Goal: Transaction & Acquisition: Book appointment/travel/reservation

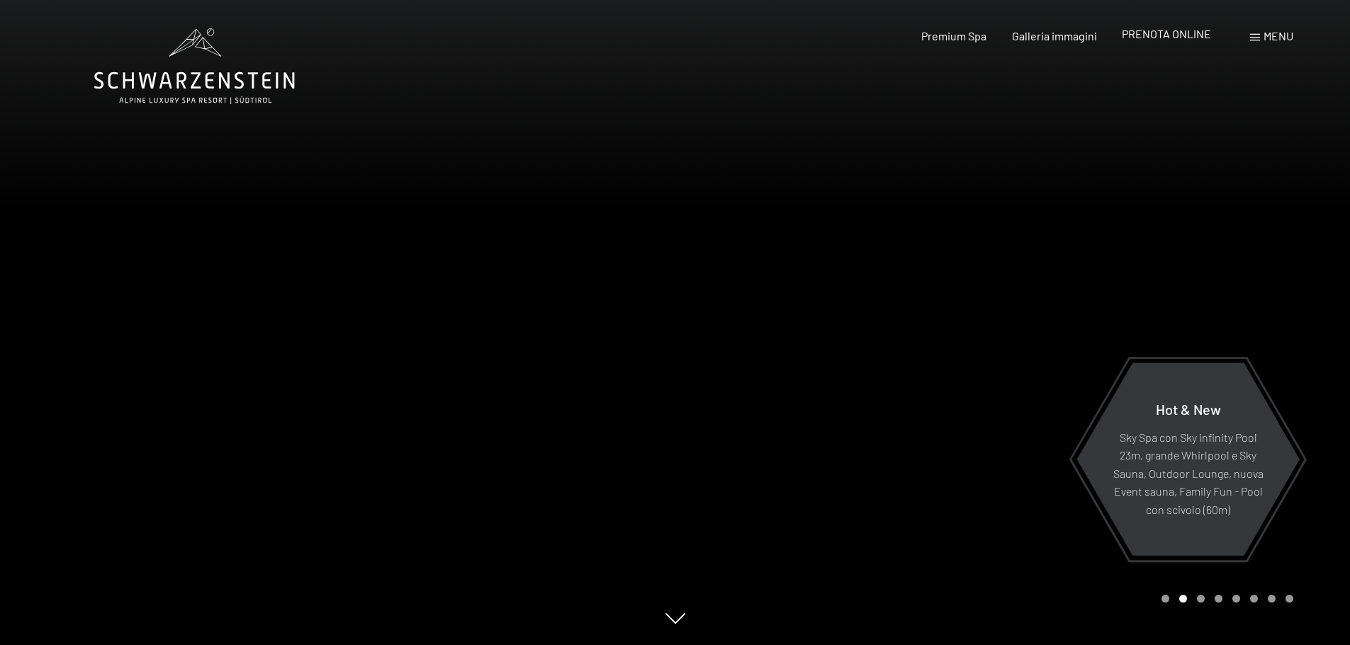
click at [1176, 40] on span "PRENOTA ONLINE" at bounding box center [1166, 33] width 89 height 13
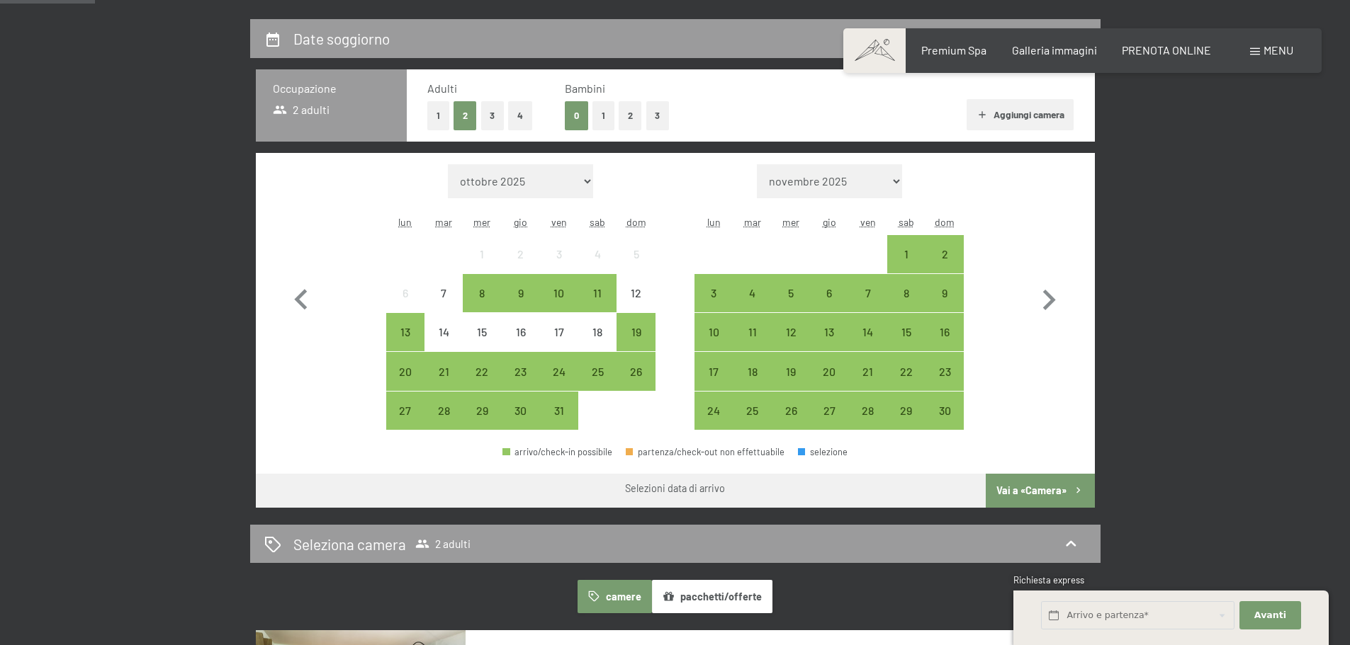
scroll to position [354, 0]
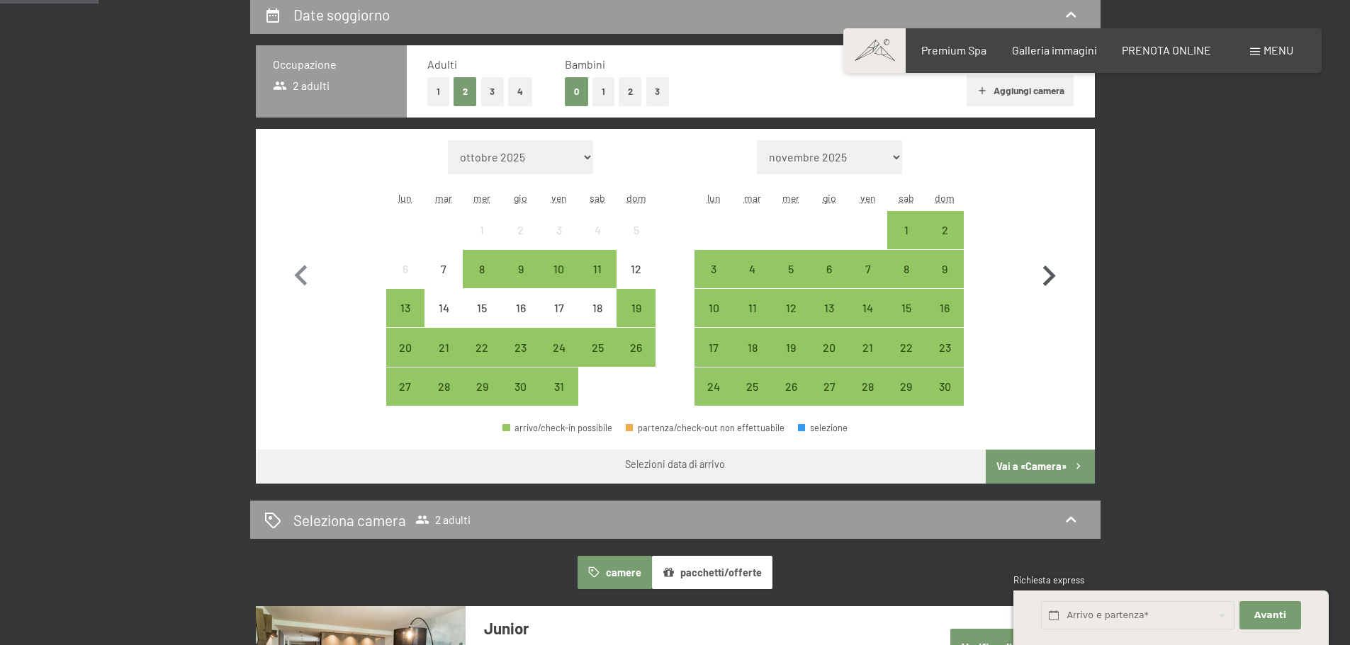
click at [1048, 278] on icon "button" at bounding box center [1048, 276] width 41 height 41
select select "2025-11-01"
select select "2025-12-01"
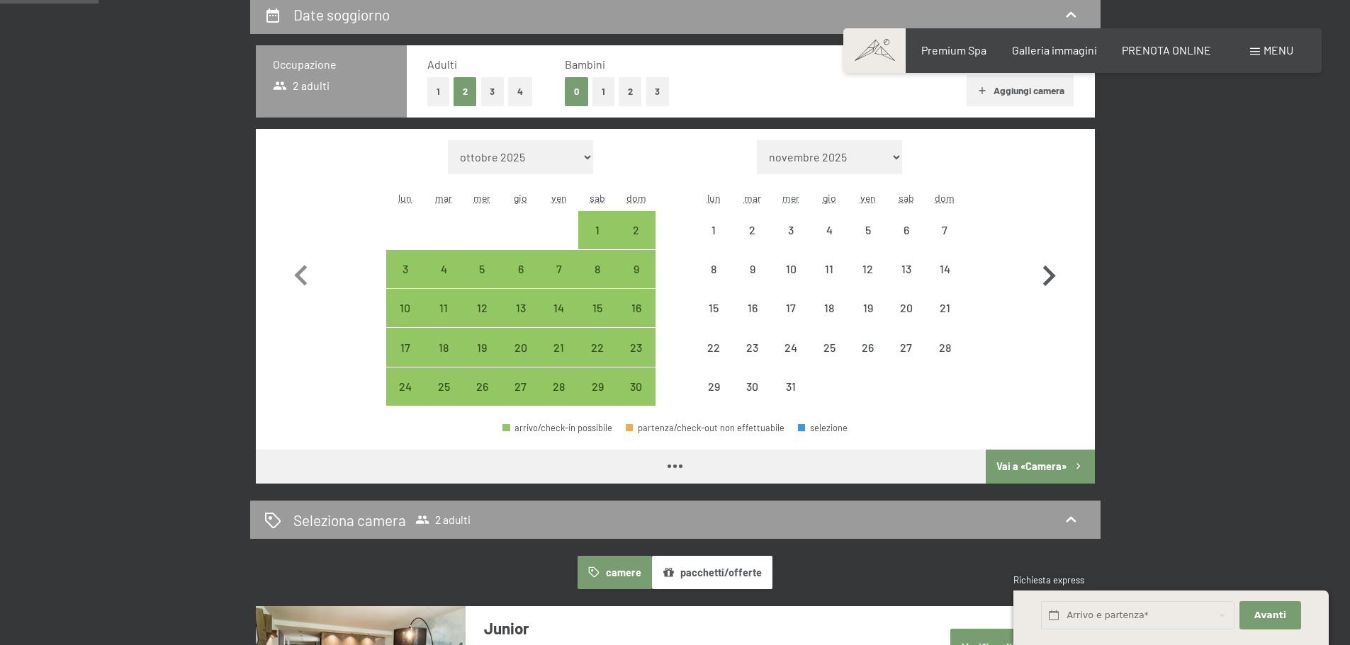
select select "2025-11-01"
select select "2025-12-01"
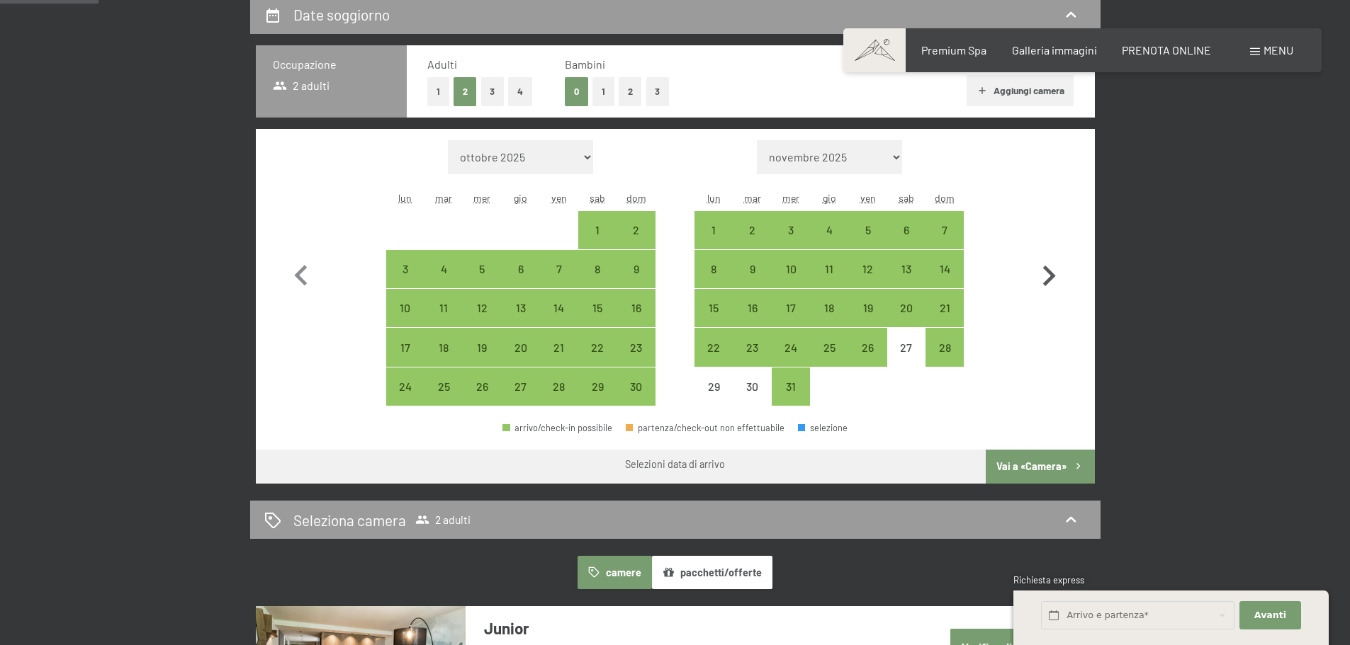
click at [1048, 278] on icon "button" at bounding box center [1048, 276] width 41 height 41
select select "2025-12-01"
select select "2026-01-01"
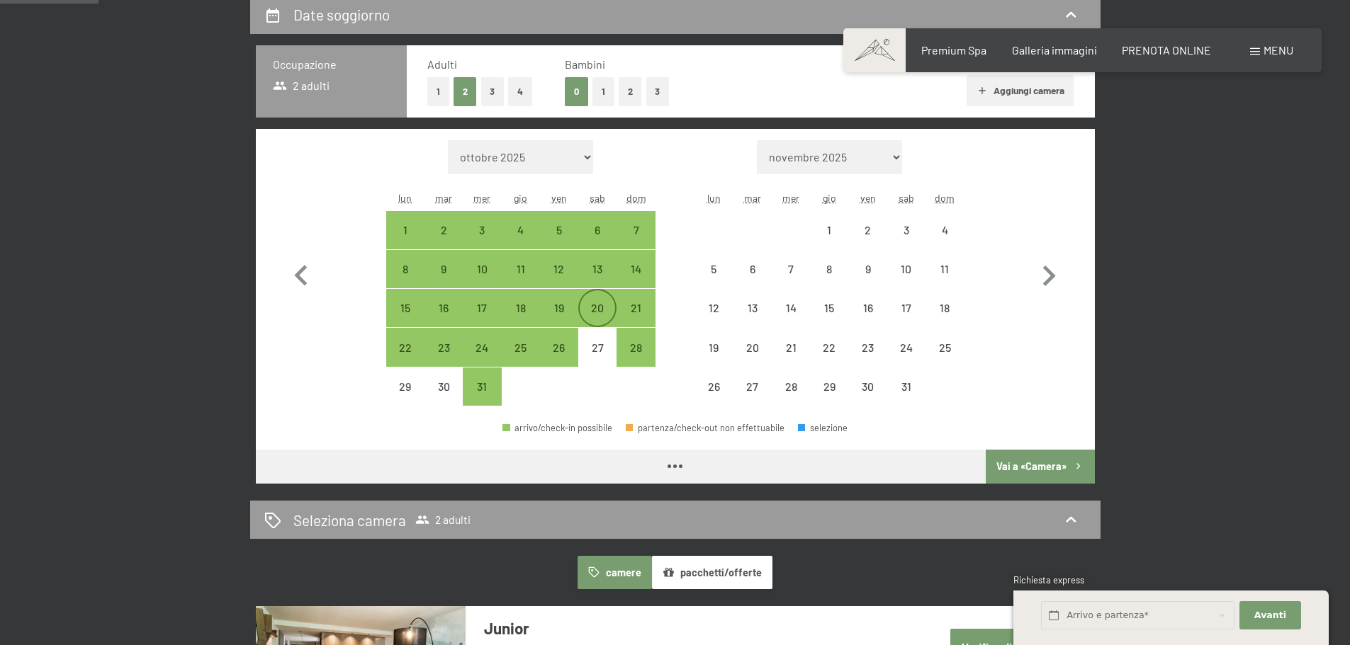
select select "2025-12-01"
select select "2026-01-01"
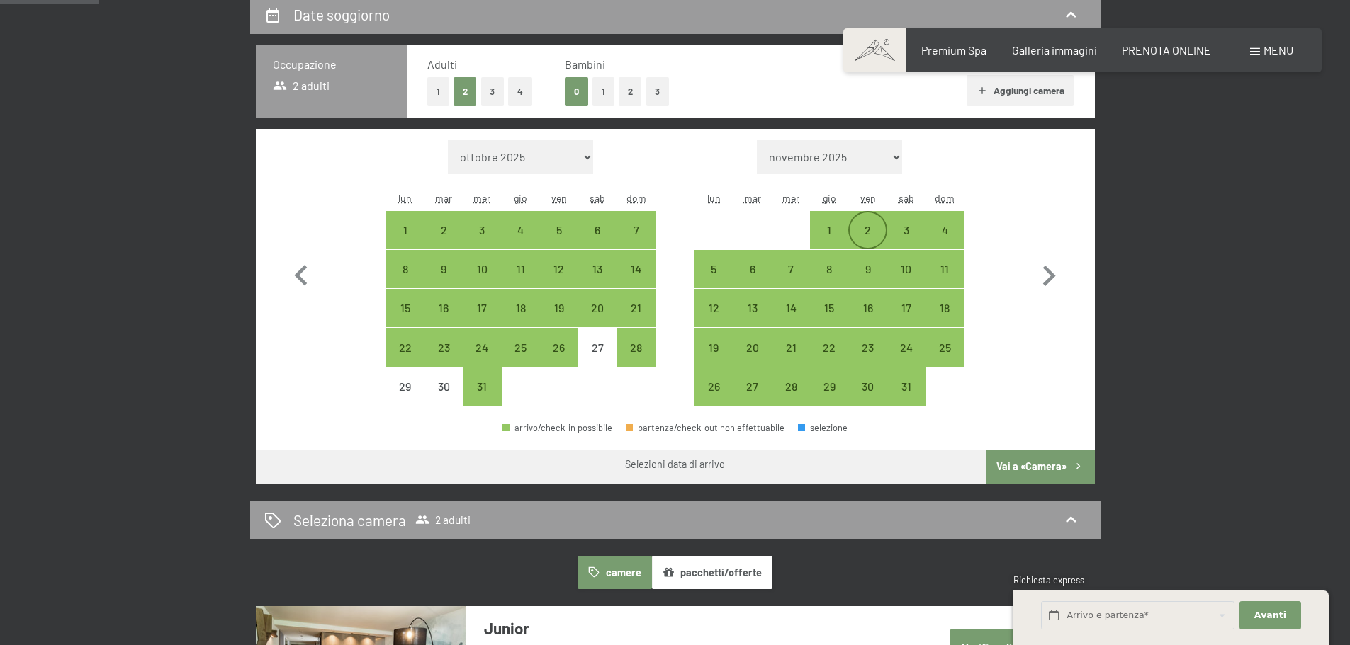
click at [870, 235] on div "2" at bounding box center [866, 242] width 35 height 35
select select "2025-12-01"
select select "2026-01-01"
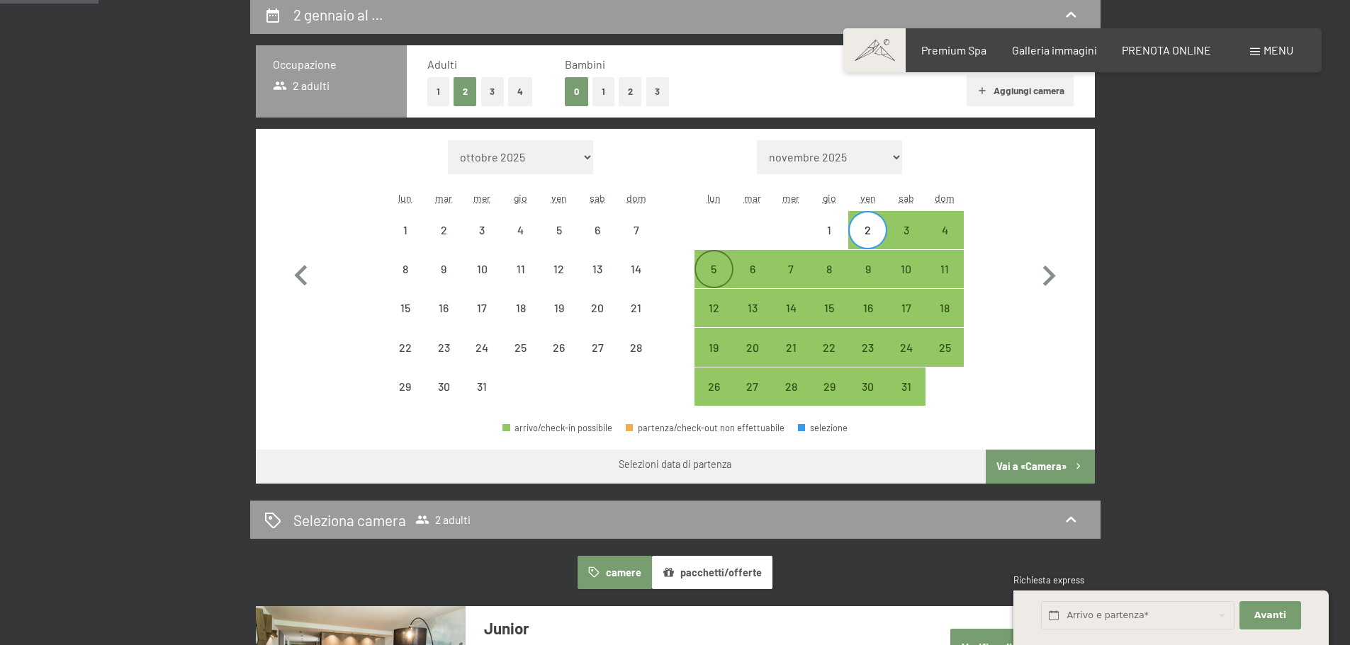
click at [716, 278] on div "5" at bounding box center [713, 281] width 35 height 35
select select "2025-12-01"
select select "2026-01-01"
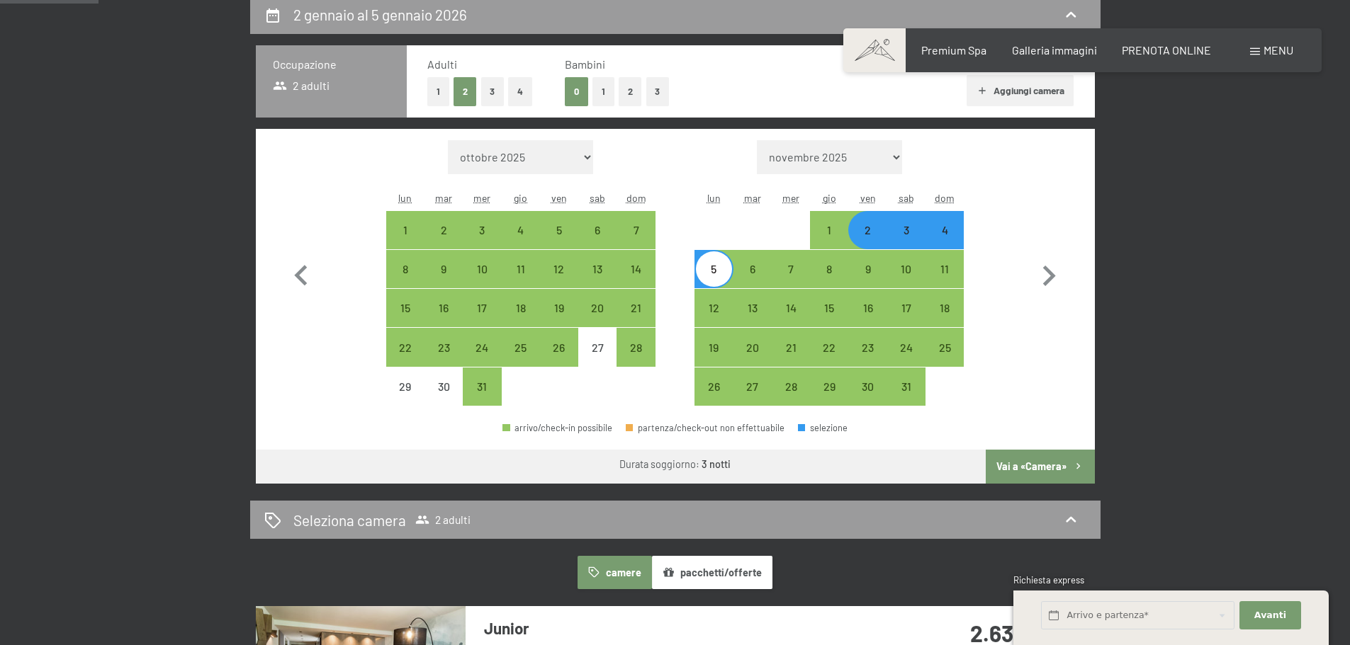
click at [1015, 465] on button "Vai a «Camera»" at bounding box center [1040, 467] width 108 height 34
select select "2025-12-01"
select select "2026-01-01"
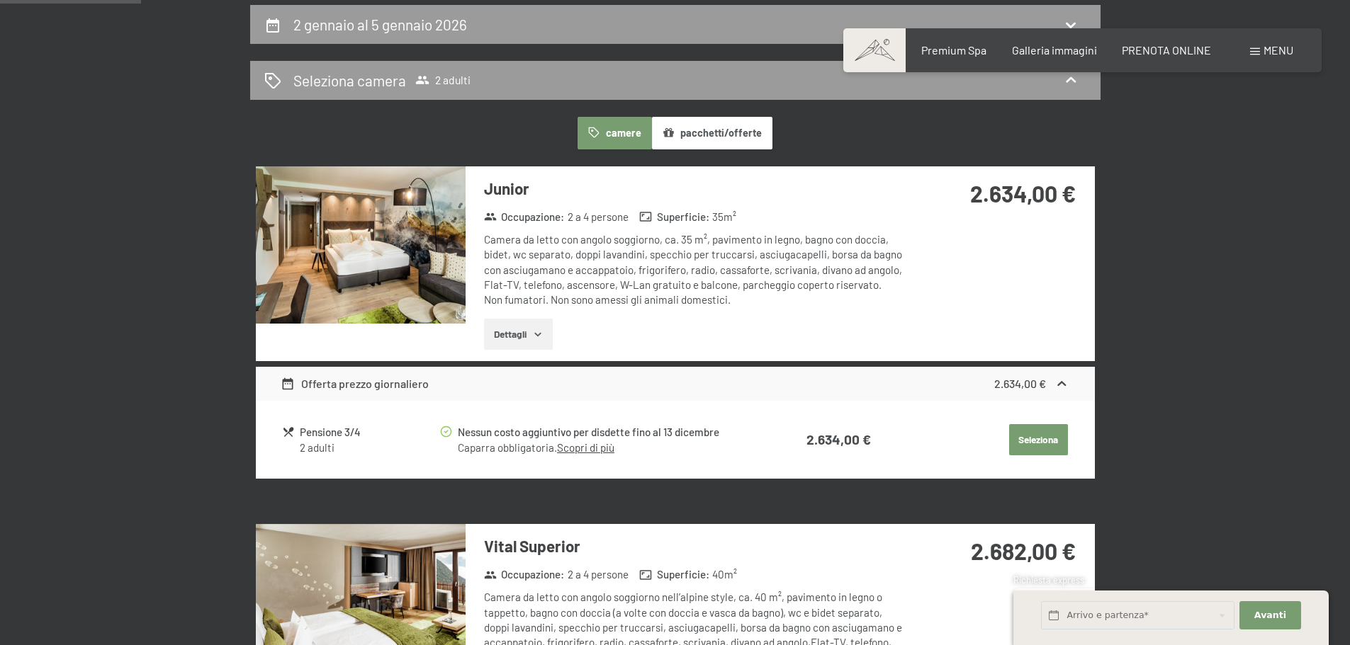
scroll to position [349, 0]
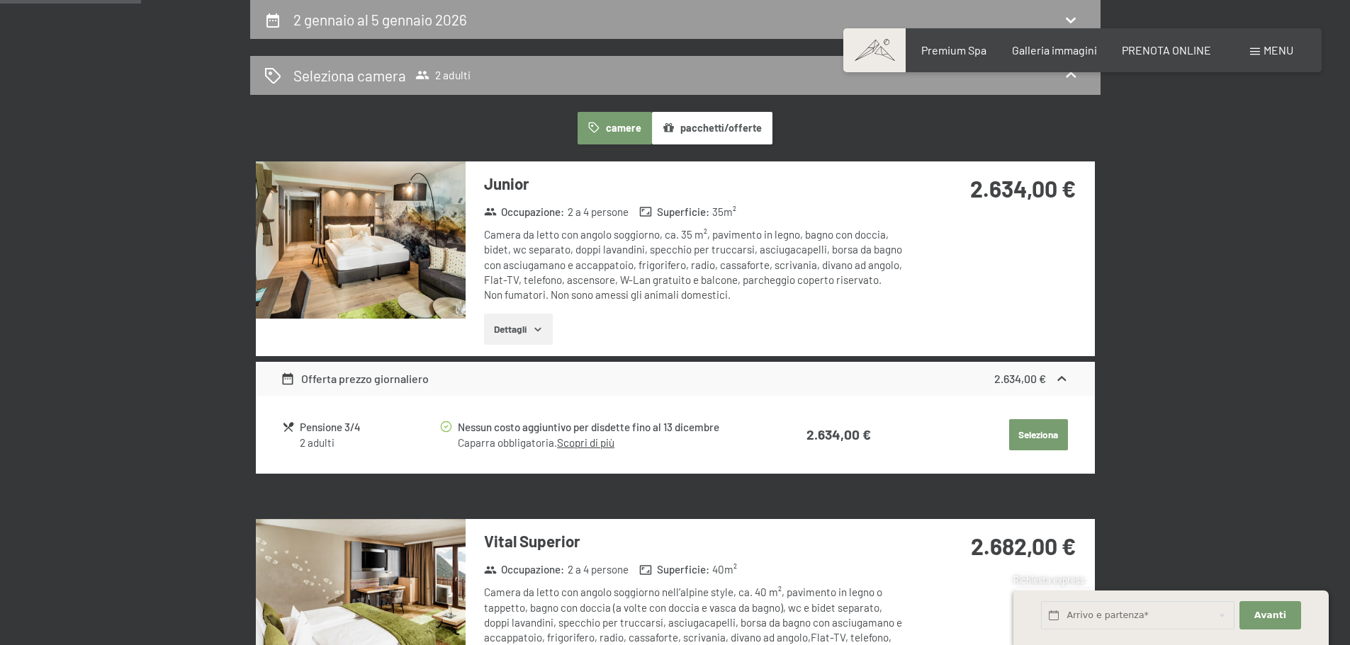
click at [1034, 436] on button "Seleziona" at bounding box center [1038, 434] width 59 height 31
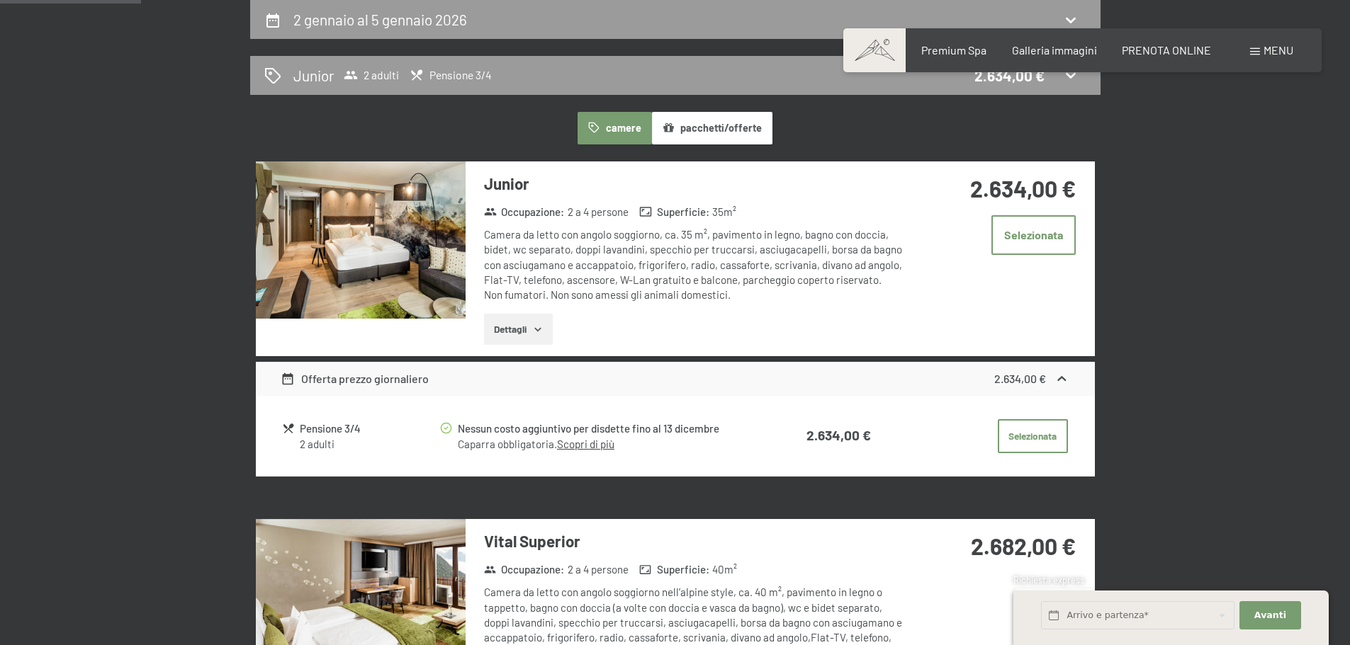
click at [598, 446] on link "Scopri di più" at bounding box center [585, 444] width 57 height 13
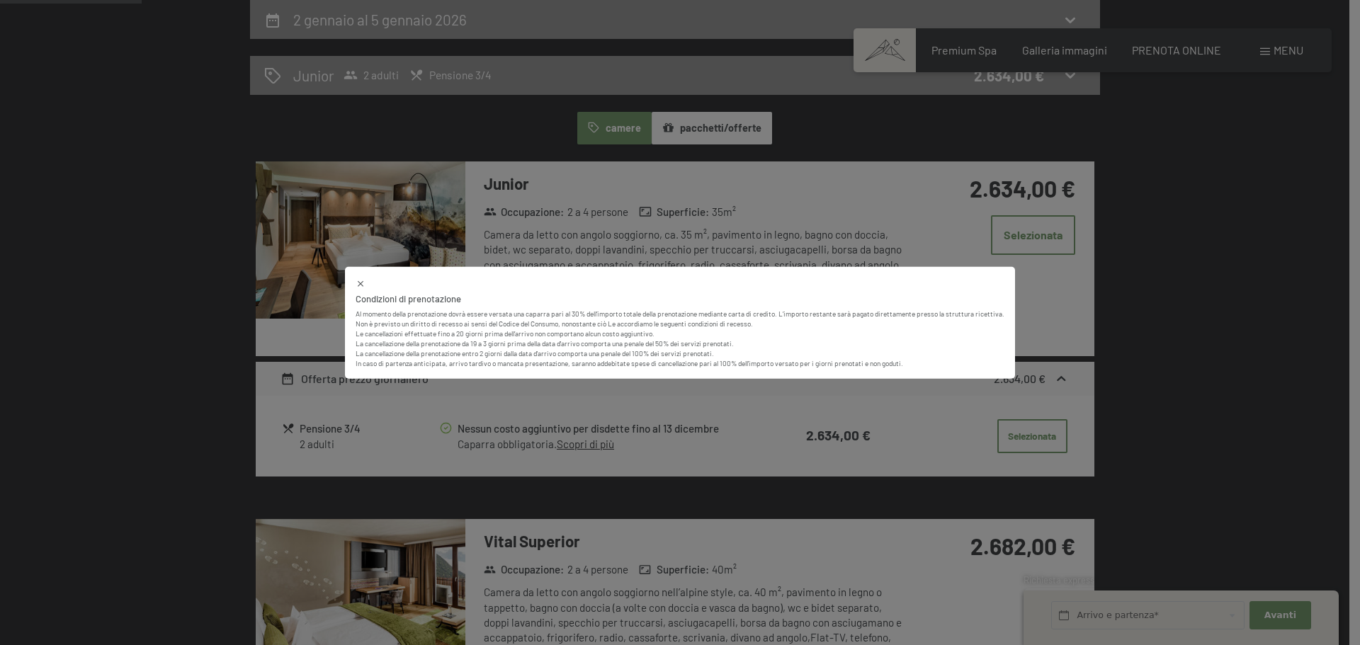
click at [1205, 242] on div "Condizioni di prenotazione Al momento della prenotazione dovrà essere versata u…" at bounding box center [680, 322] width 1360 height 645
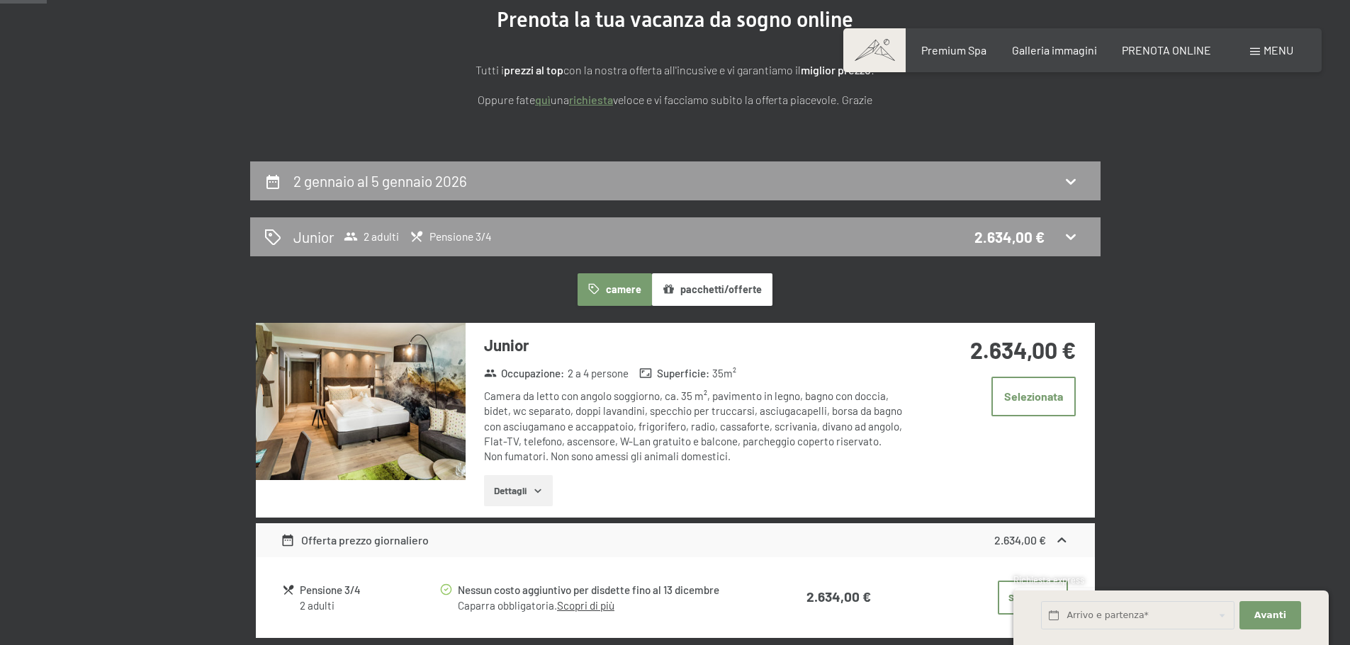
scroll to position [213, 0]
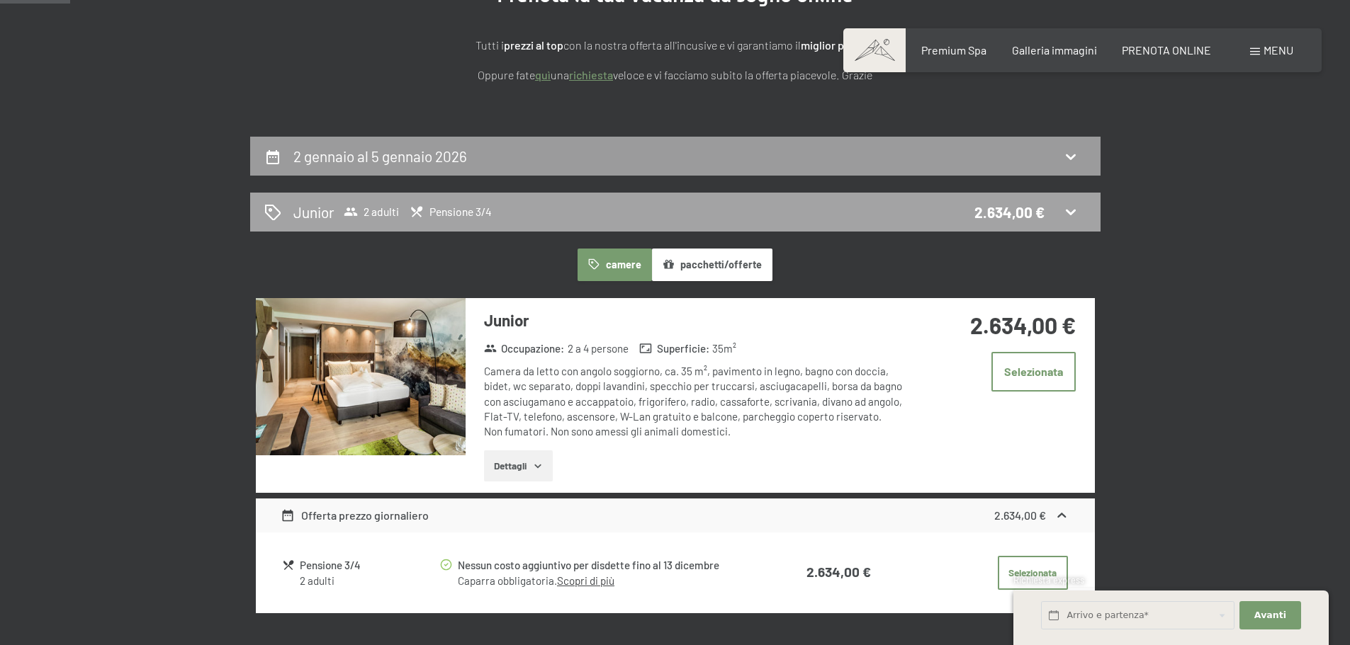
click at [1071, 213] on icon at bounding box center [1070, 211] width 17 height 17
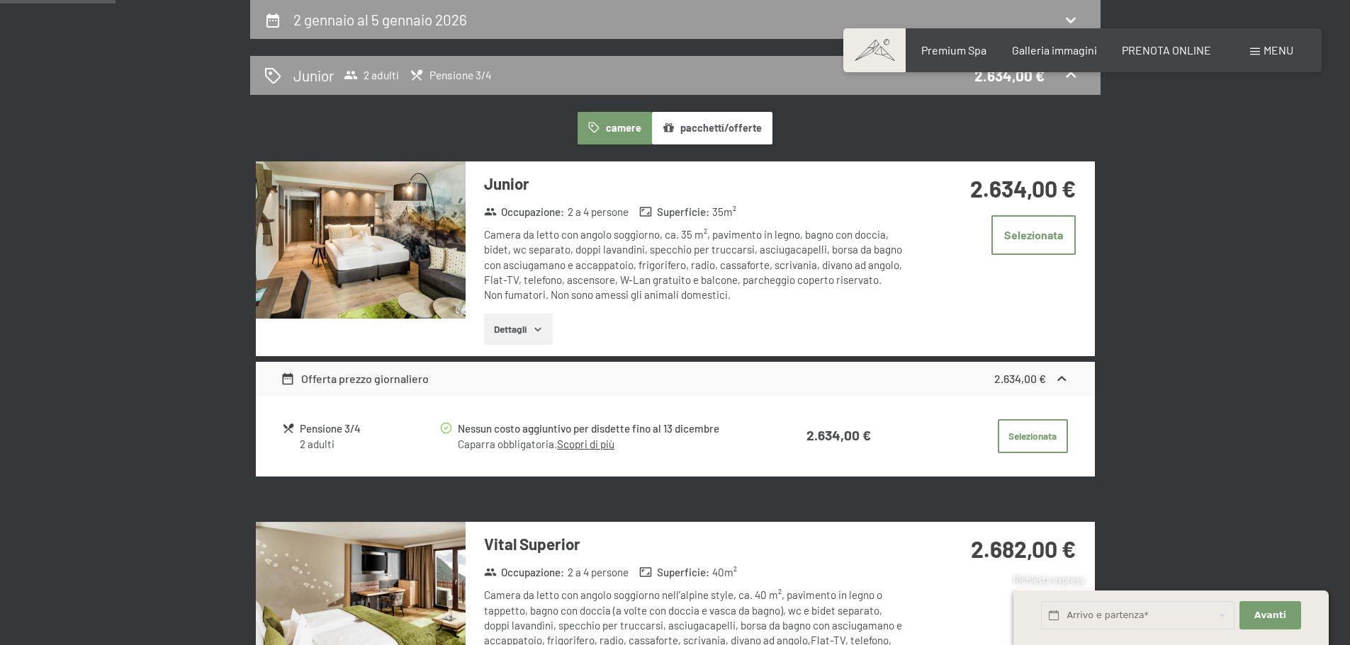
click at [592, 444] on link "Scopri di più" at bounding box center [585, 444] width 57 height 13
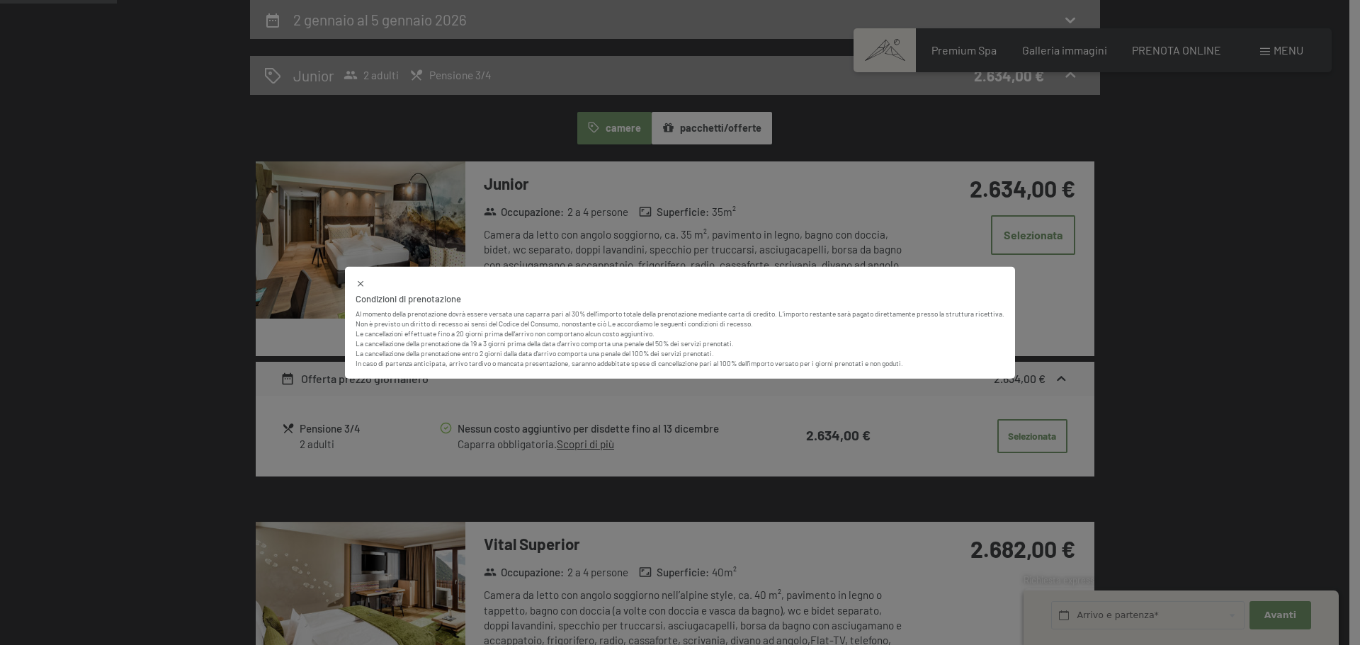
click at [1276, 321] on div "Condizioni di prenotazione Al momento della prenotazione dovrà essere versata u…" at bounding box center [680, 322] width 1360 height 645
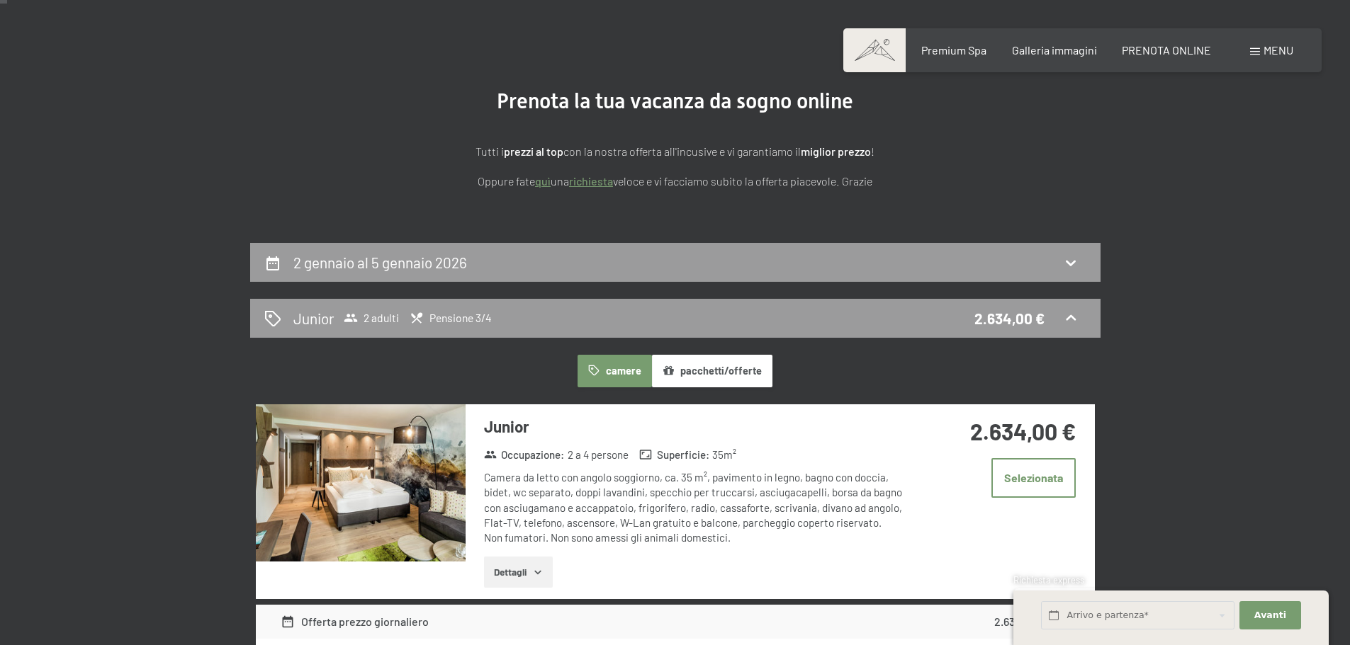
scroll to position [0, 0]
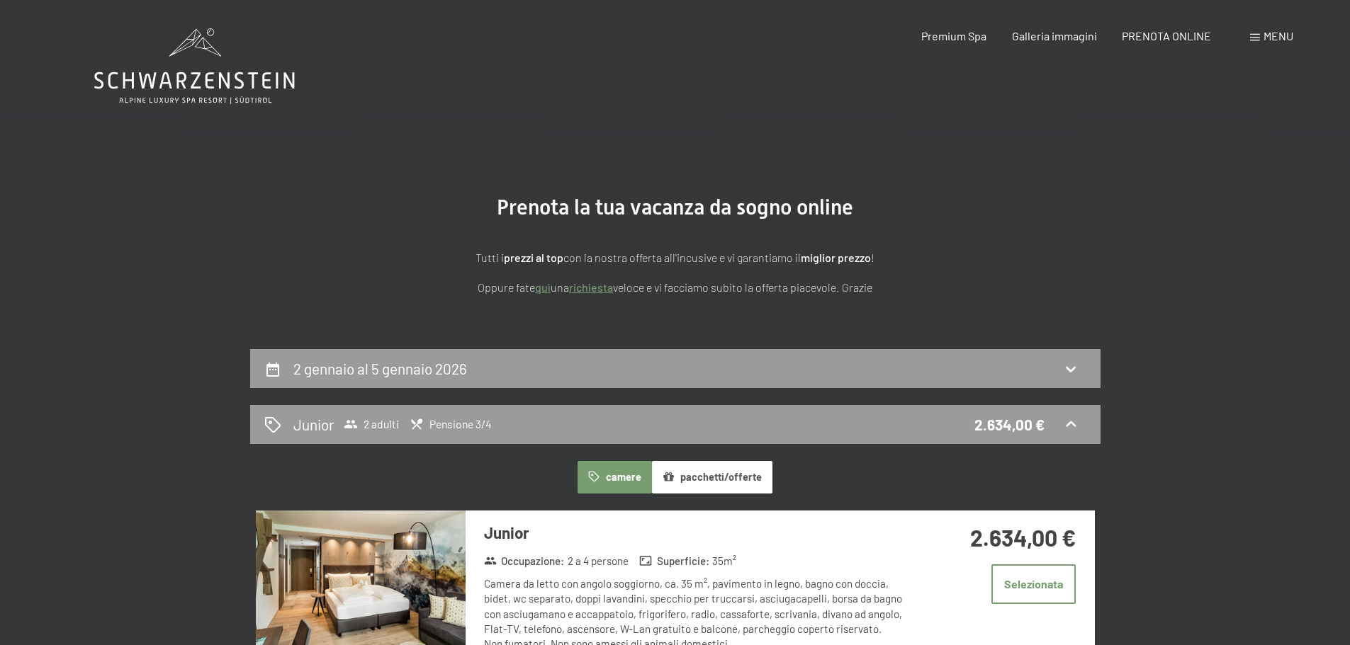
drag, startPoint x: 1061, startPoint y: 23, endPoint x: 1045, endPoint y: 18, distance: 16.6
click at [1062, 28] on div "Prenotazione Richiesta Premium Spa Galleria immagini PRENOTA ONLINE Menu DE IT …" at bounding box center [1082, 36] width 422 height 16
click at [1048, 30] on span "Galleria immagini" at bounding box center [1054, 33] width 85 height 13
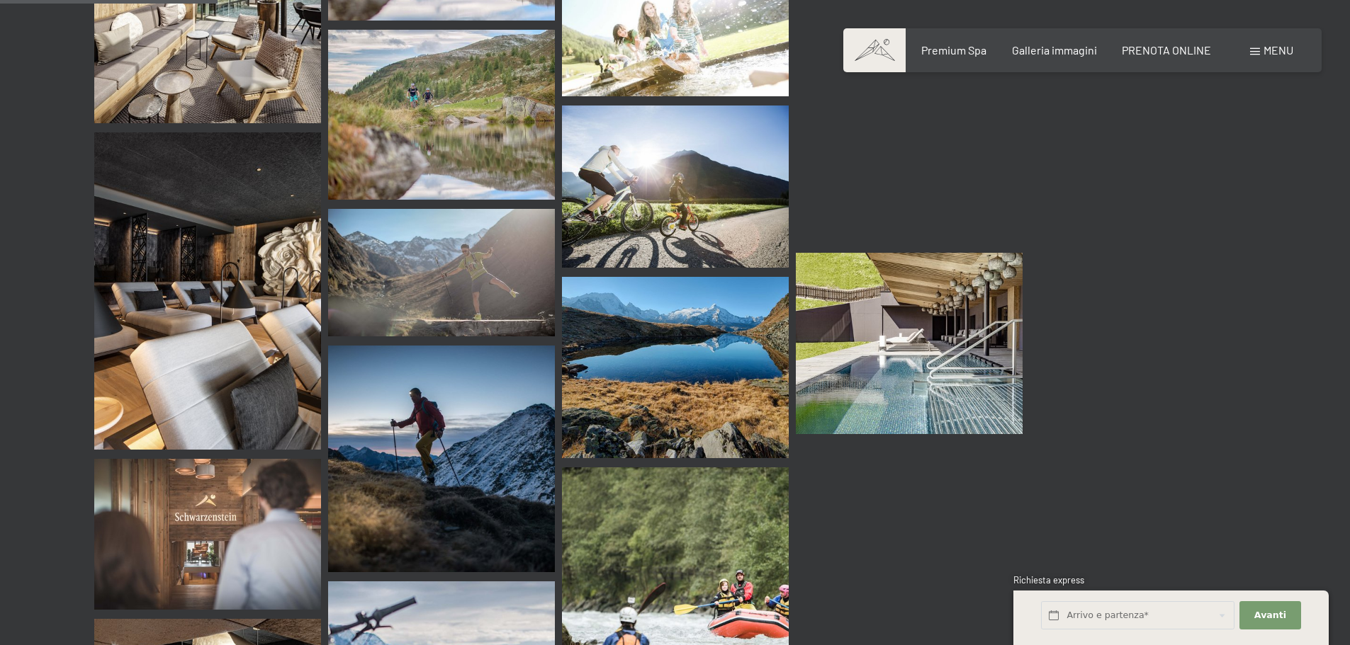
scroll to position [2905, 0]
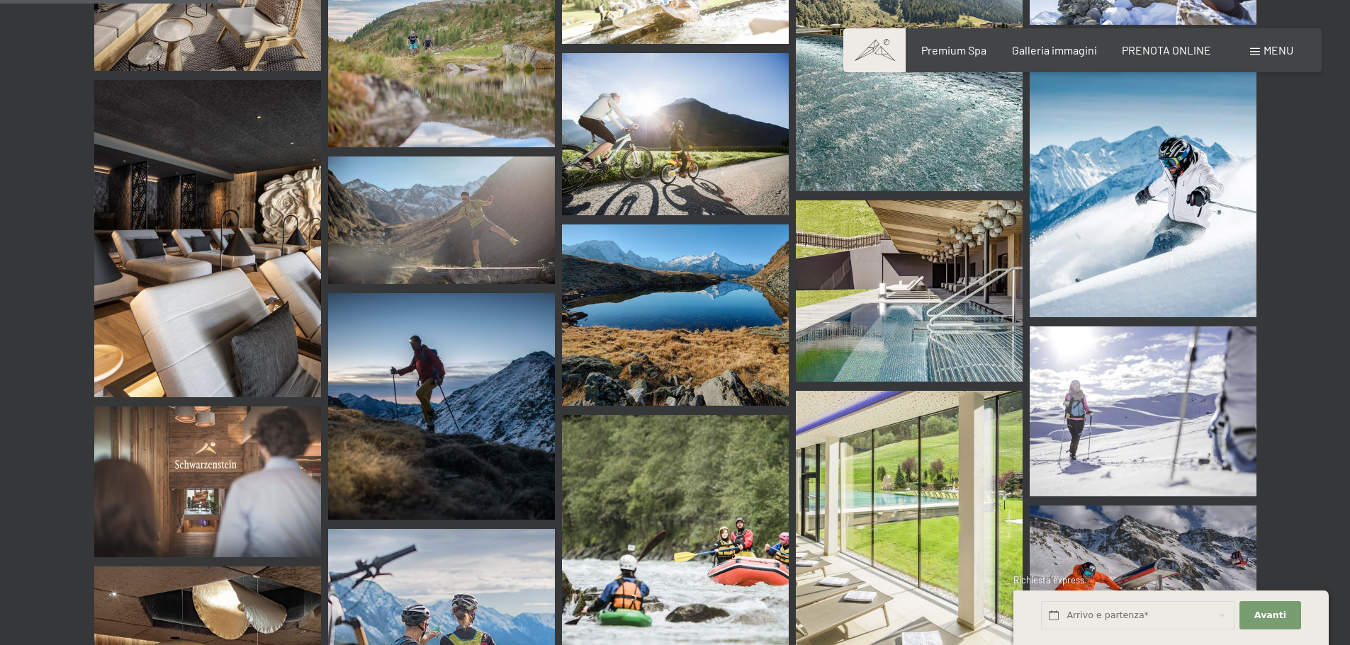
click at [884, 57] on span at bounding box center [874, 50] width 62 height 44
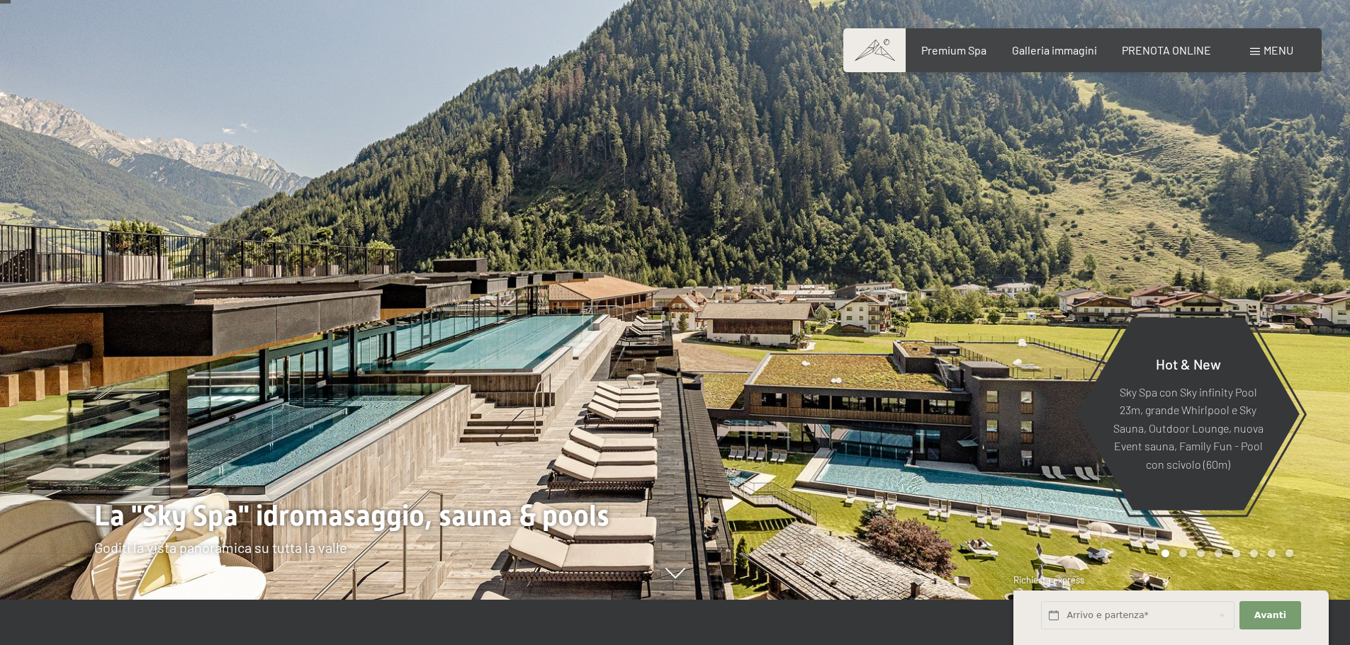
scroll to position [71, 0]
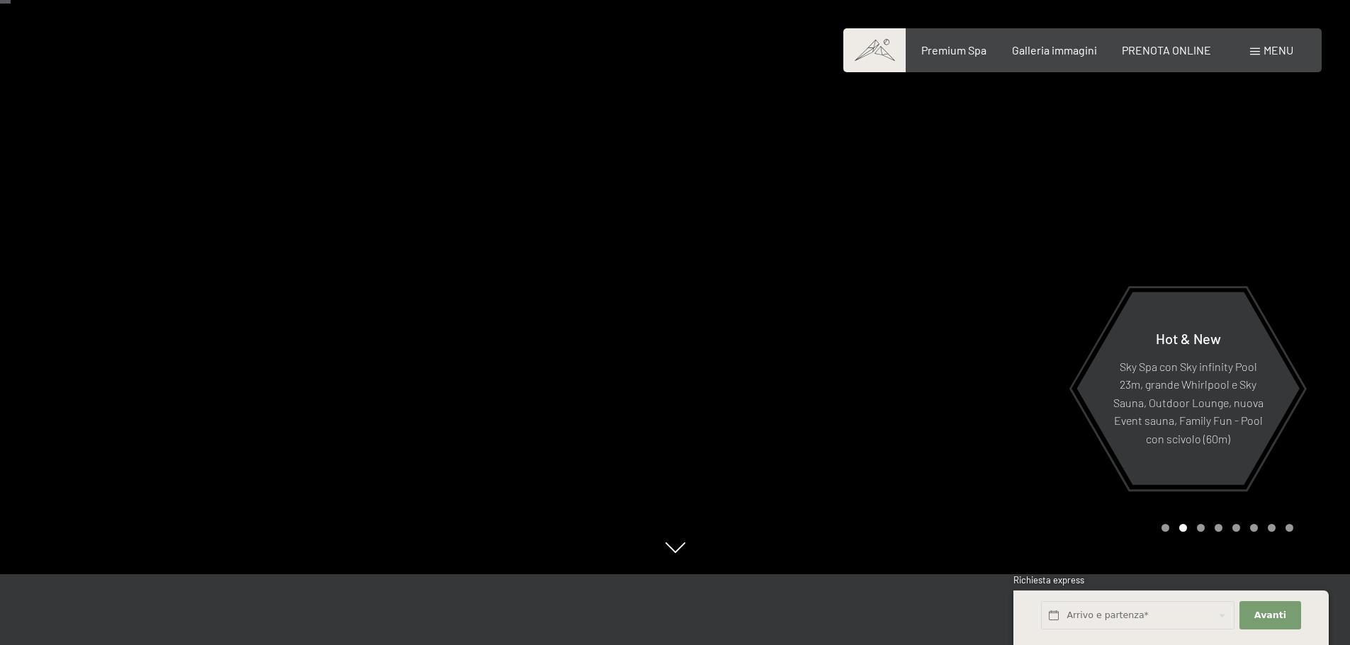
click at [879, 57] on span at bounding box center [874, 50] width 62 height 44
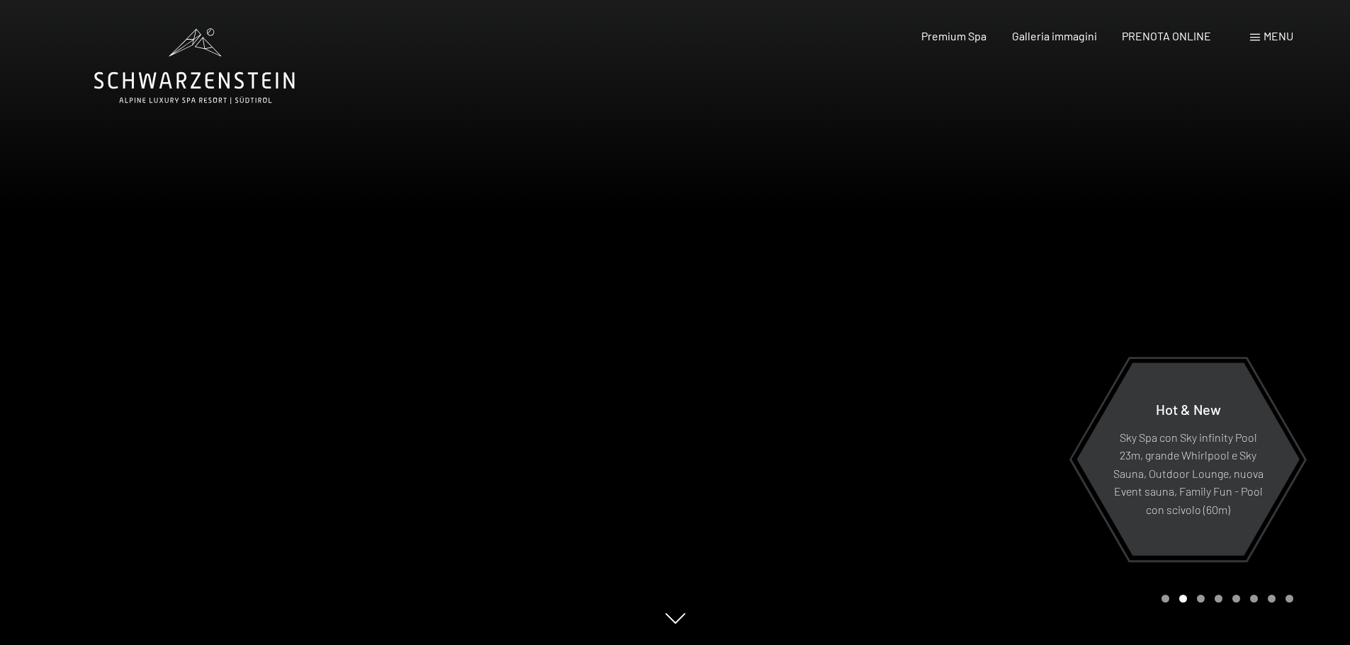
click at [862, 139] on div at bounding box center [1012, 322] width 675 height 645
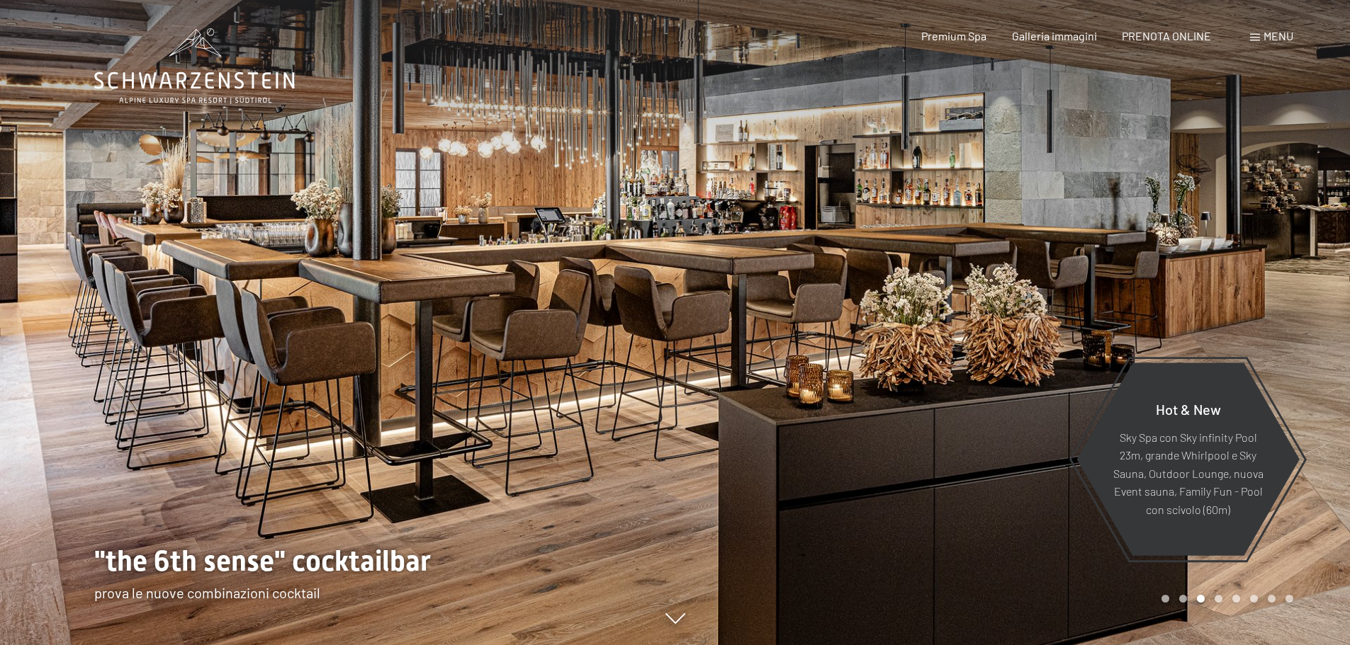
click at [1170, 283] on div at bounding box center [1012, 322] width 675 height 645
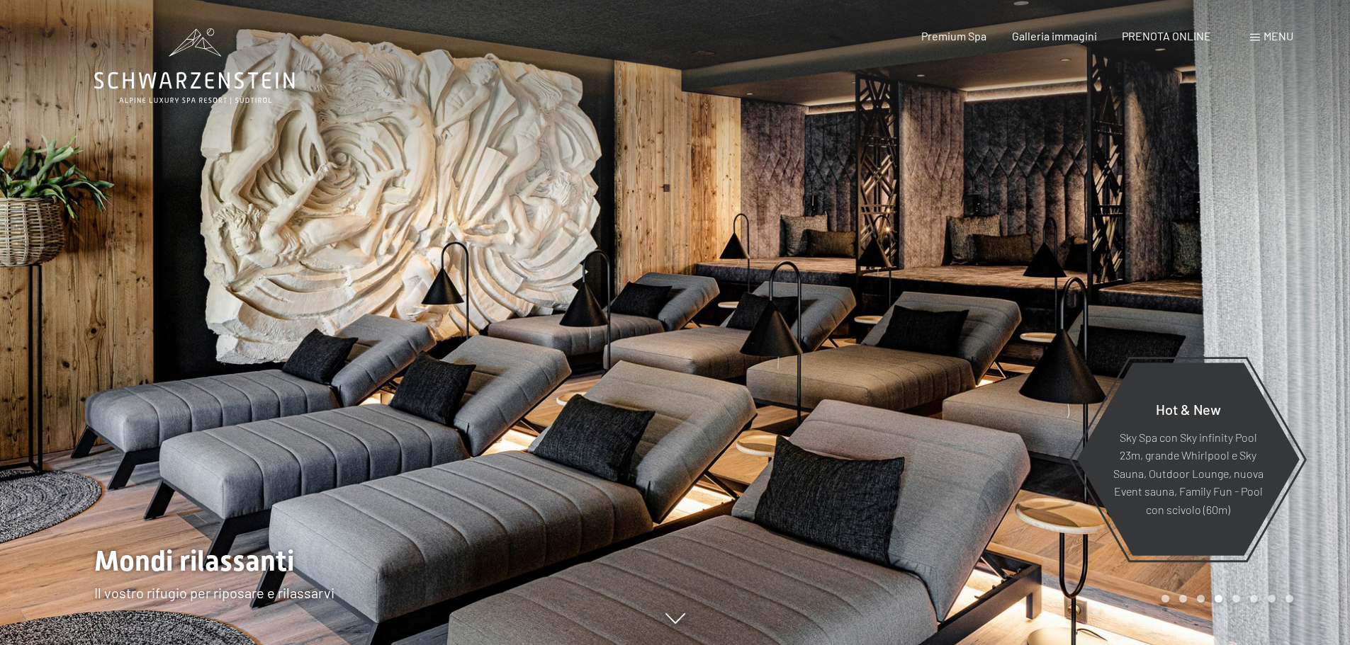
click at [1170, 283] on div at bounding box center [1012, 322] width 675 height 645
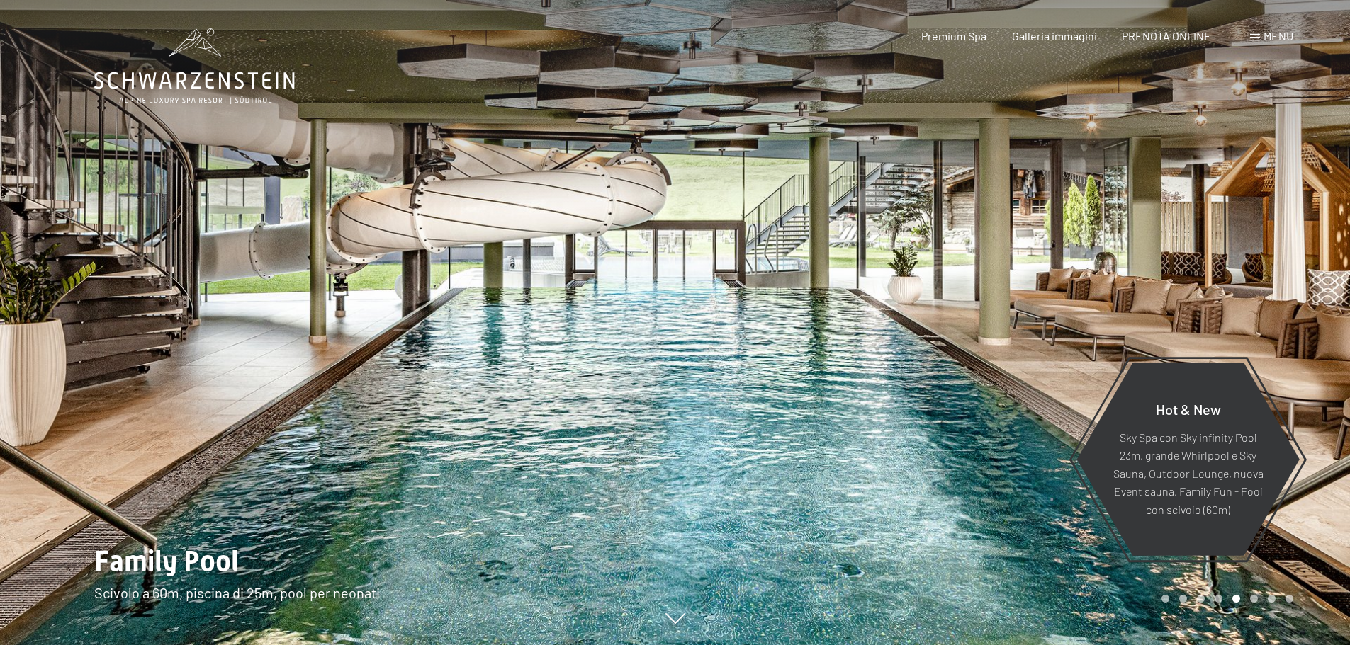
click at [1067, 337] on div at bounding box center [1012, 322] width 675 height 645
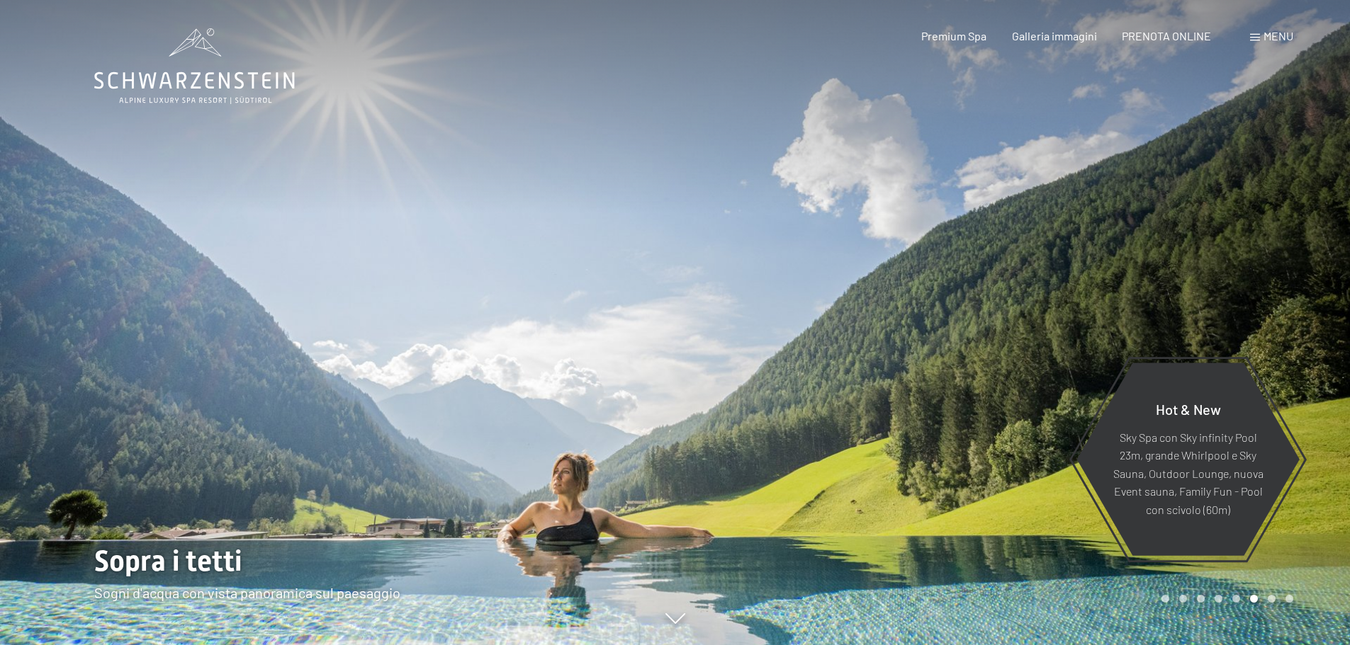
click at [1067, 337] on div at bounding box center [1012, 322] width 675 height 645
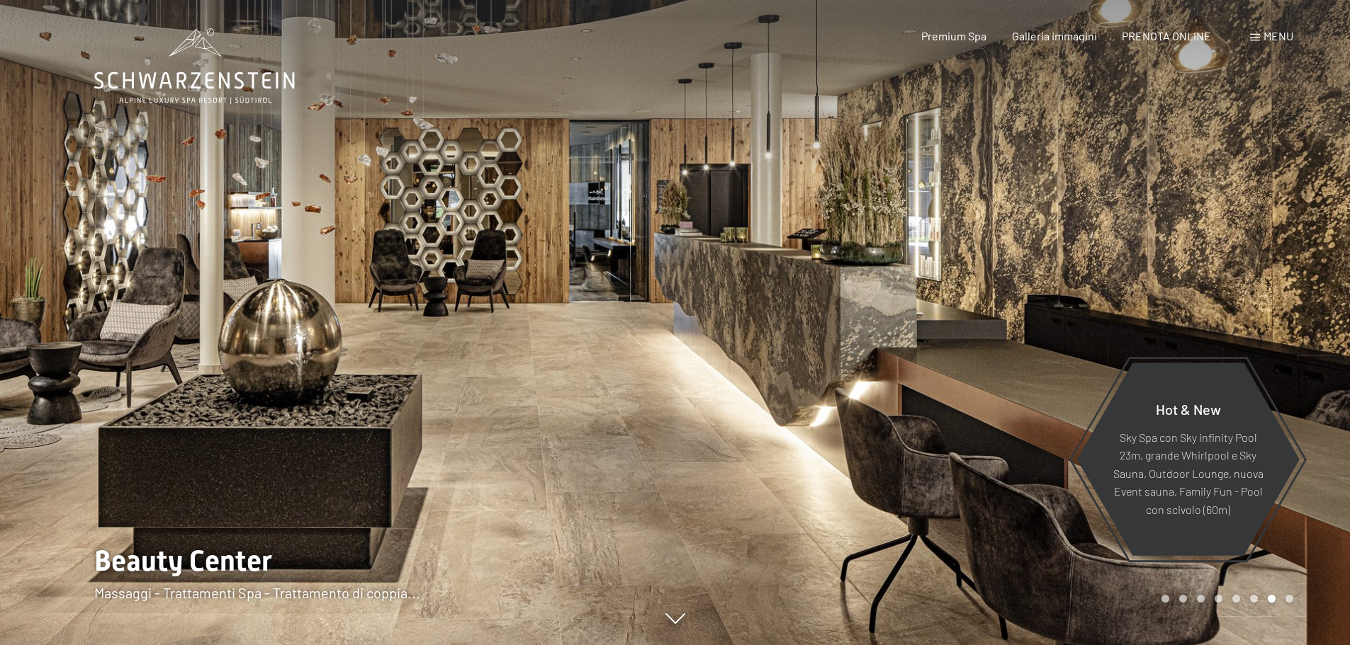
click at [1067, 337] on div at bounding box center [1012, 322] width 675 height 645
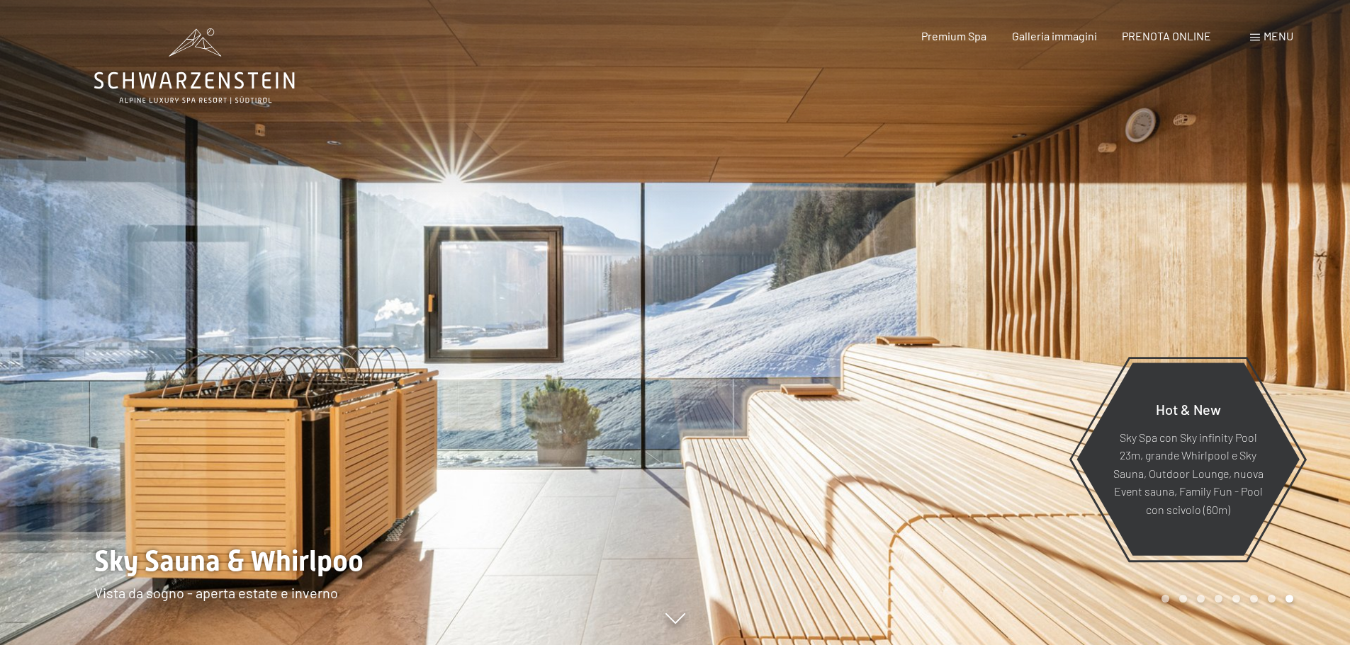
click at [1067, 337] on div at bounding box center [1012, 322] width 675 height 645
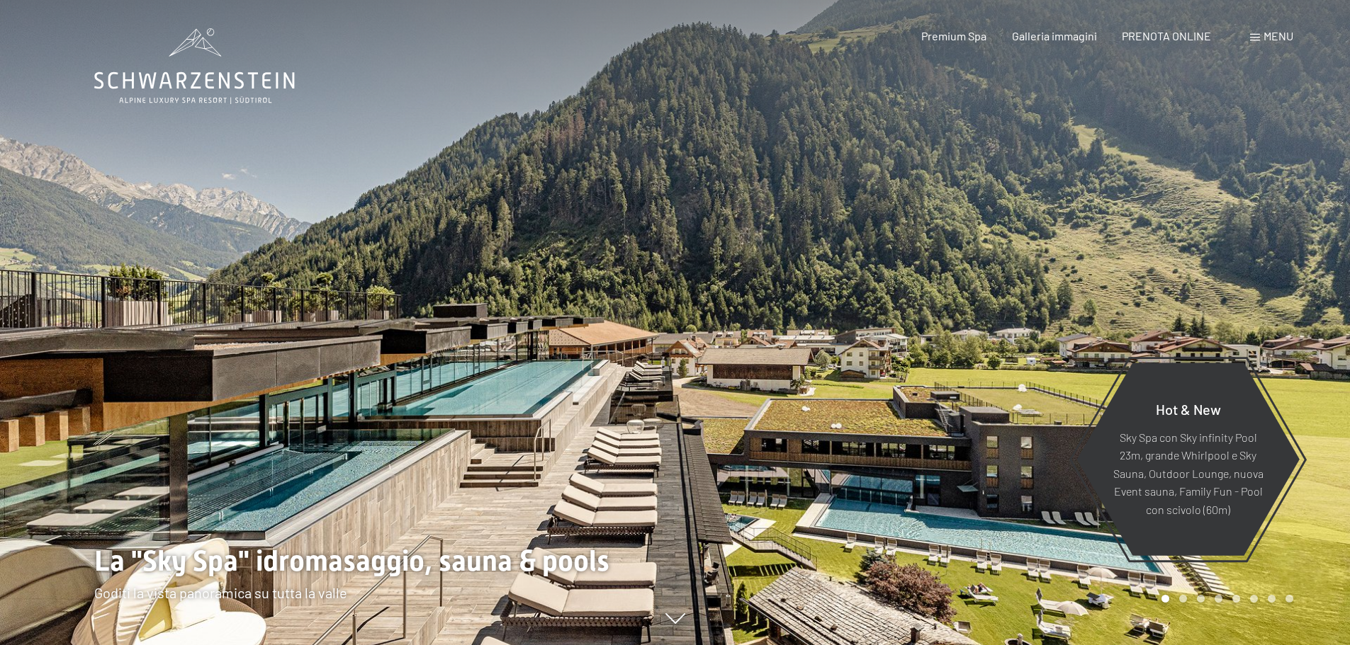
click at [1067, 337] on div at bounding box center [1012, 322] width 675 height 645
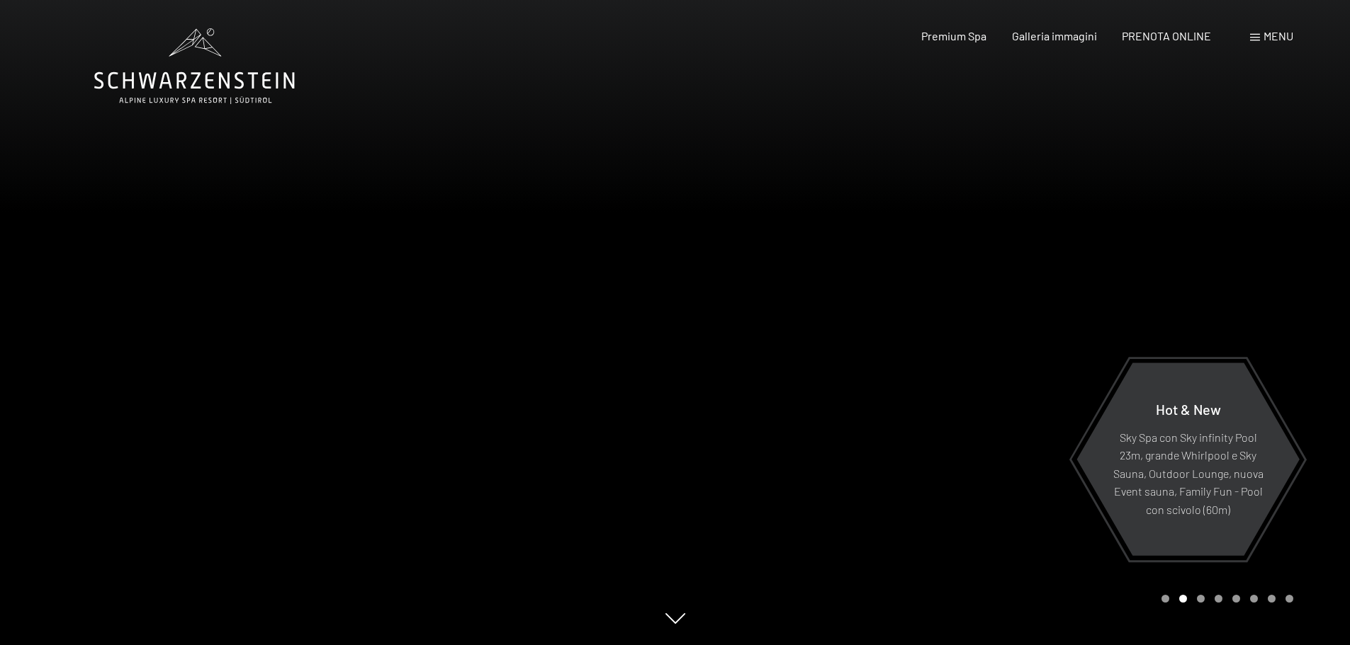
click at [1067, 337] on div at bounding box center [1012, 322] width 675 height 645
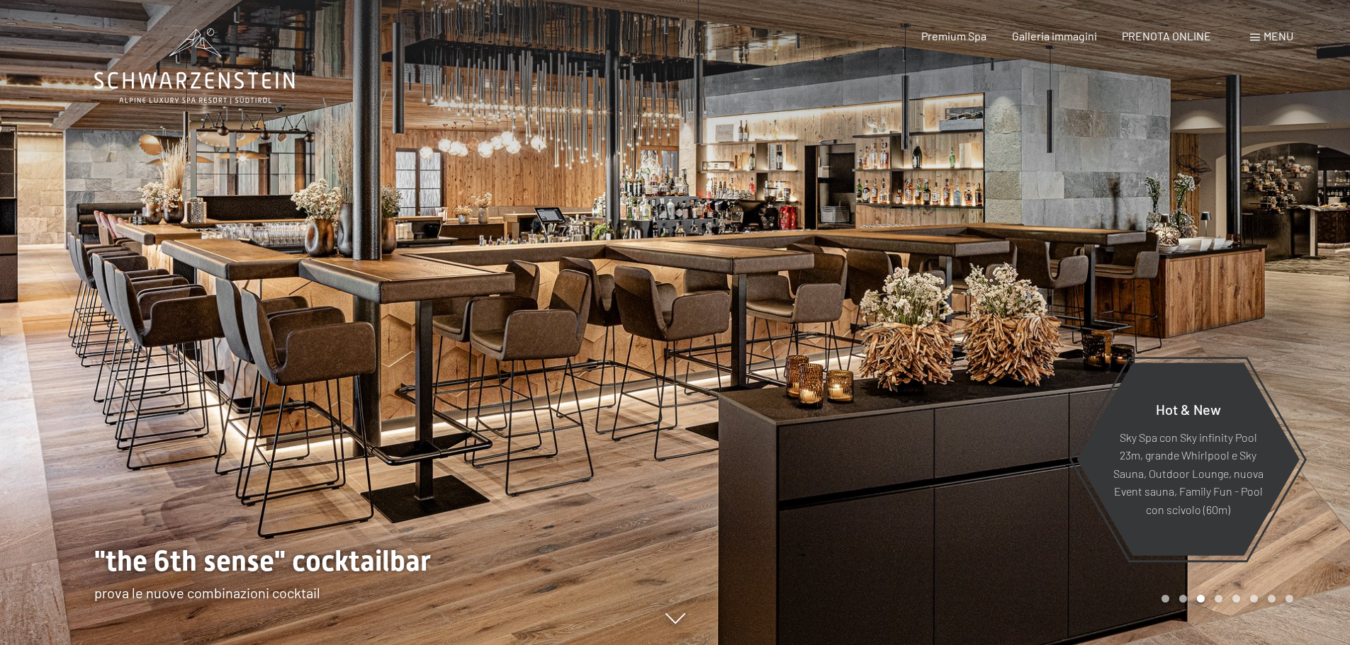
click at [1067, 337] on div at bounding box center [1012, 322] width 675 height 645
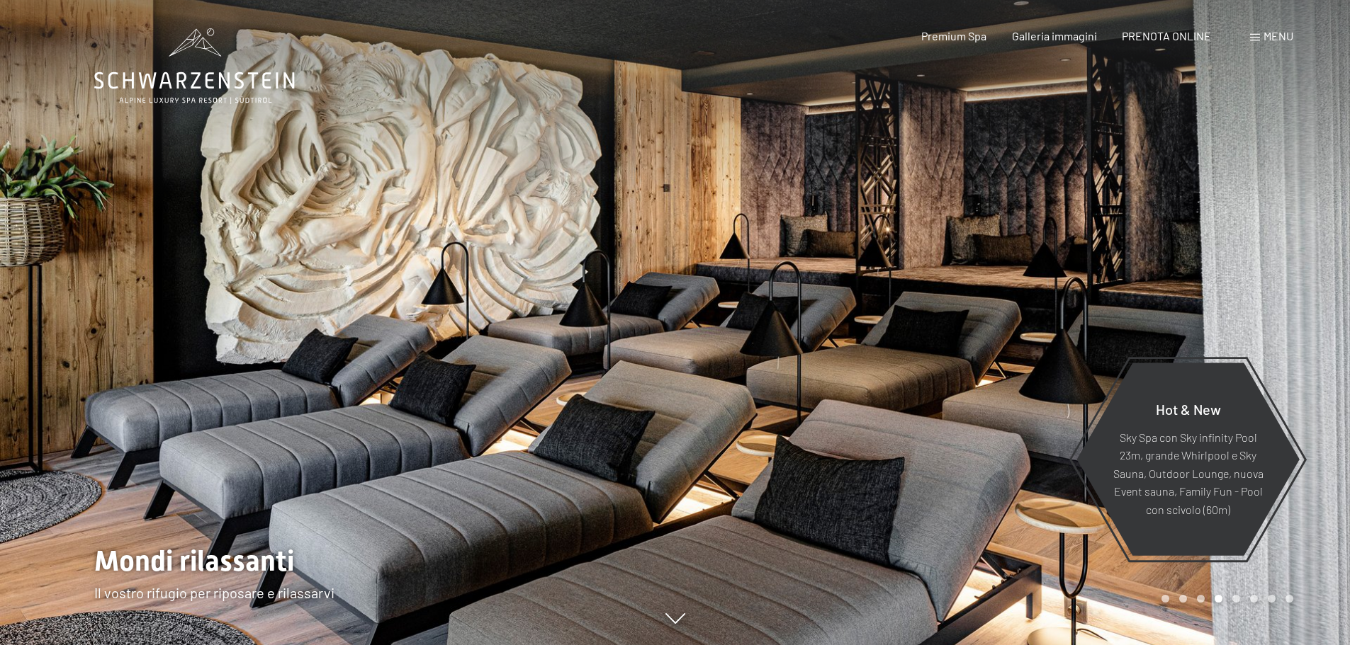
click at [1067, 337] on div at bounding box center [1012, 322] width 675 height 645
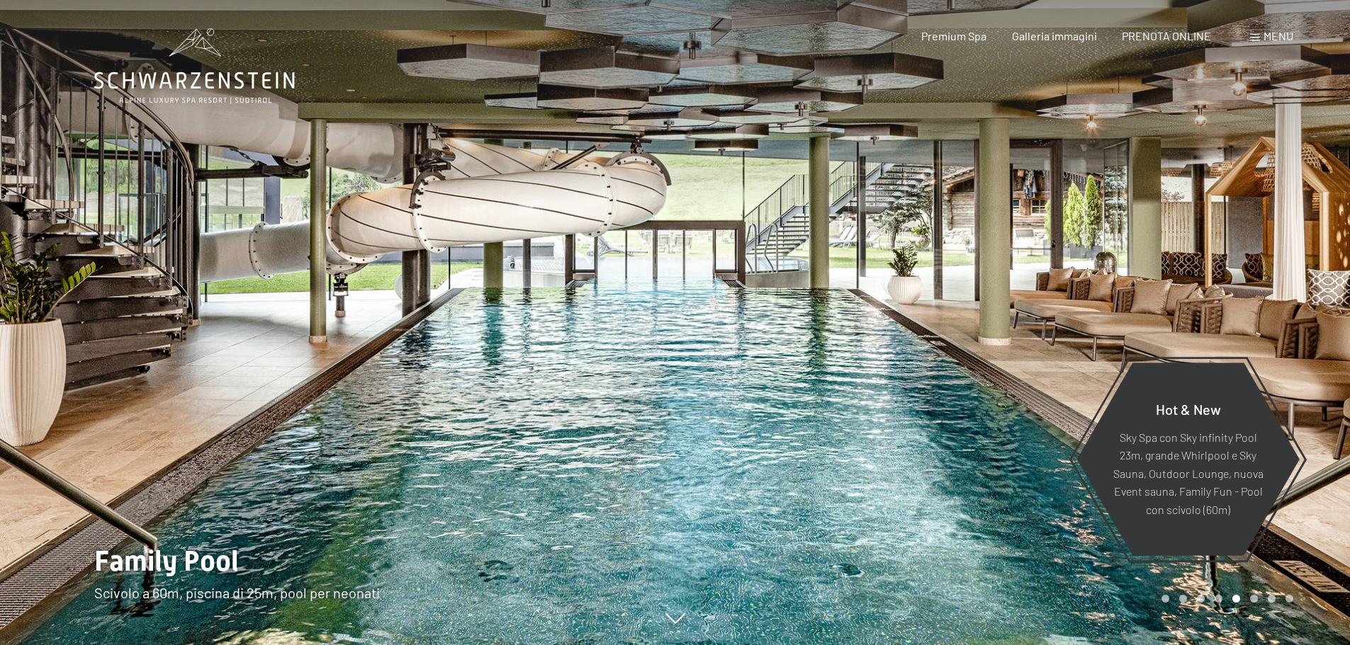
click at [1067, 337] on div at bounding box center [1012, 322] width 675 height 645
